Goal: Use online tool/utility: Use online tool/utility

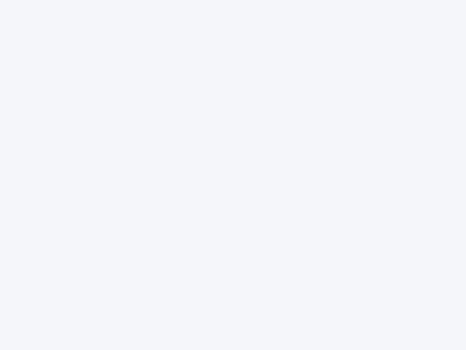
click at [233, 175] on div at bounding box center [233, 175] width 466 height 350
